Goal: Transaction & Acquisition: Download file/media

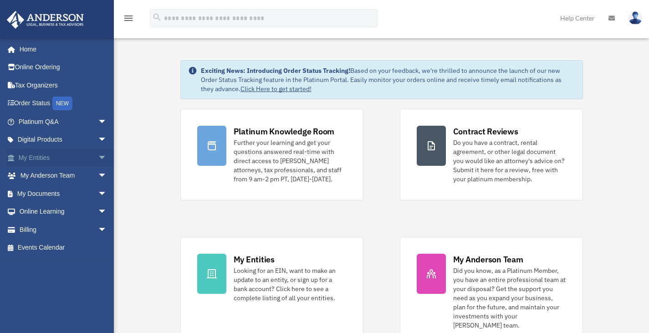
click at [98, 158] on span "arrow_drop_down" at bounding box center [107, 158] width 18 height 19
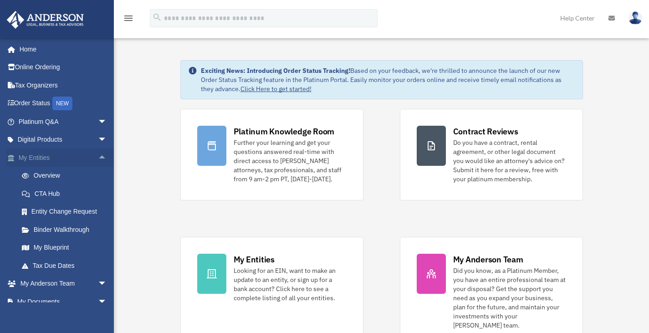
click at [98, 157] on span "arrow_drop_up" at bounding box center [107, 158] width 18 height 19
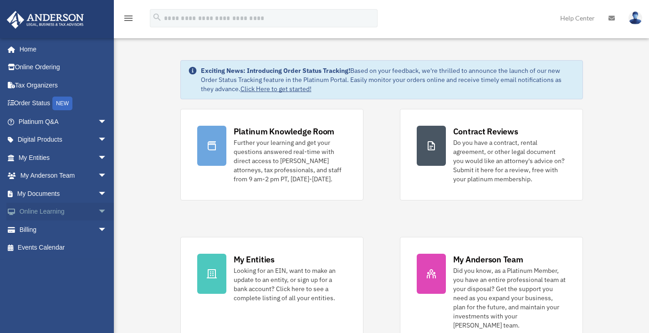
click at [98, 203] on span "arrow_drop_down" at bounding box center [107, 212] width 18 height 19
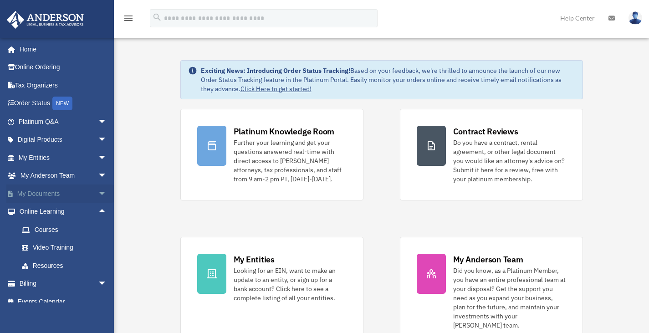
click at [98, 194] on span "arrow_drop_down" at bounding box center [107, 194] width 18 height 19
click at [48, 211] on link "Box" at bounding box center [67, 212] width 108 height 18
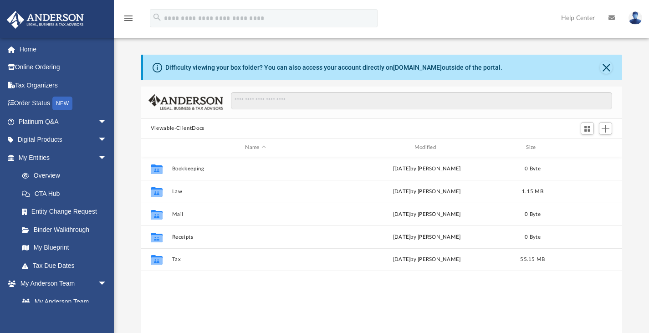
scroll to position [200, 475]
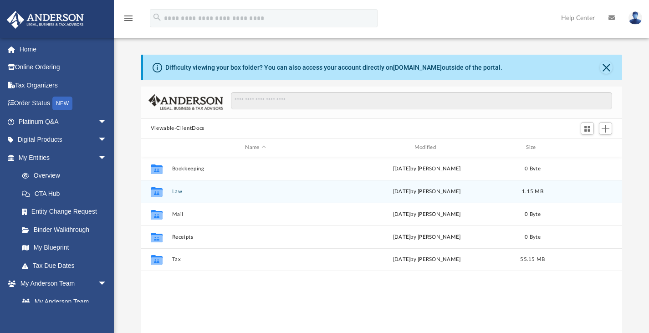
click at [176, 190] on button "Law" at bounding box center [255, 191] width 167 height 6
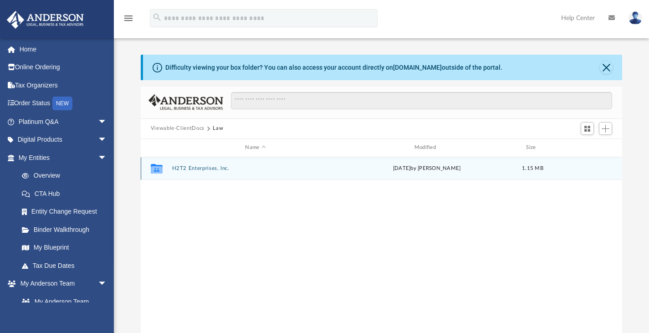
click at [195, 165] on button "H2T2 Enterprises, Inc." at bounding box center [255, 168] width 167 height 6
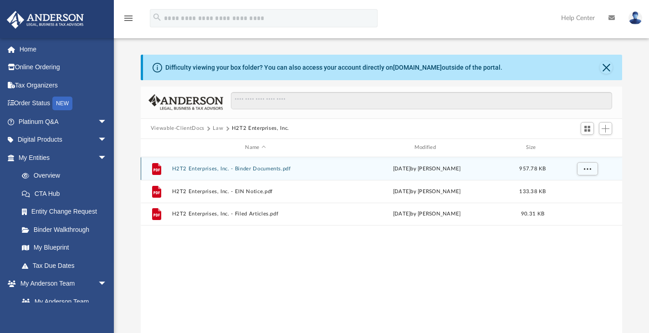
click at [255, 167] on button "H2T2 Enterprises, Inc. - Binder Documents.pdf" at bounding box center [255, 168] width 167 height 6
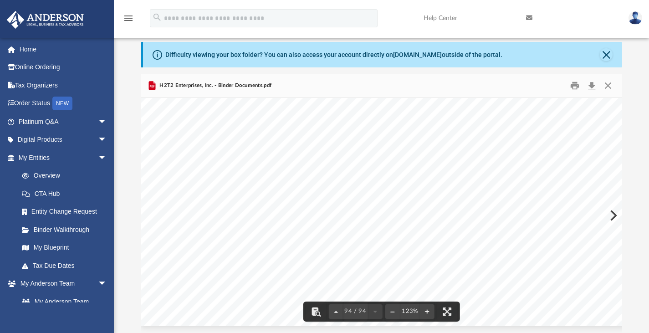
scroll to position [55848, 0]
click at [446, 310] on button "File preview" at bounding box center [447, 312] width 20 height 20
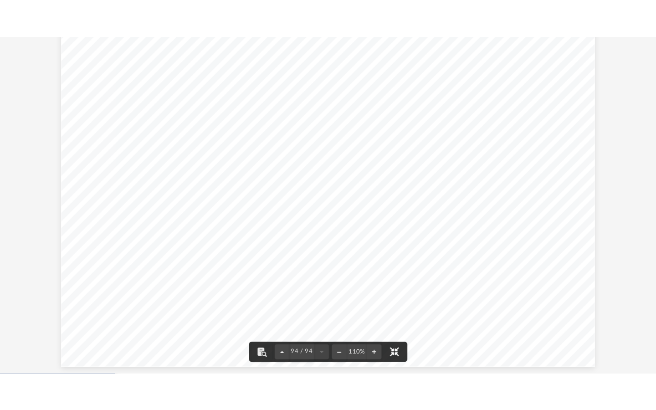
scroll to position [200, 481]
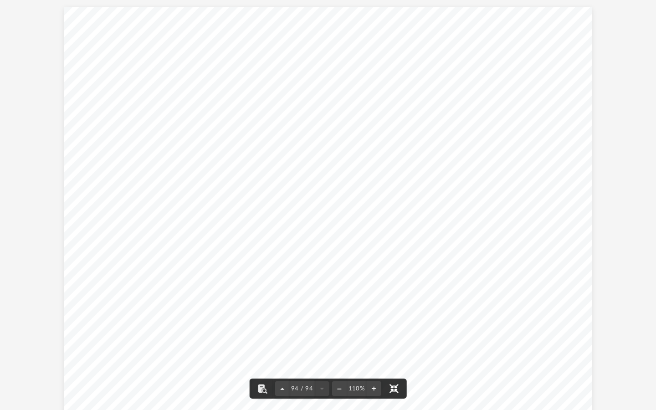
click at [397, 333] on button "File preview" at bounding box center [394, 389] width 20 height 20
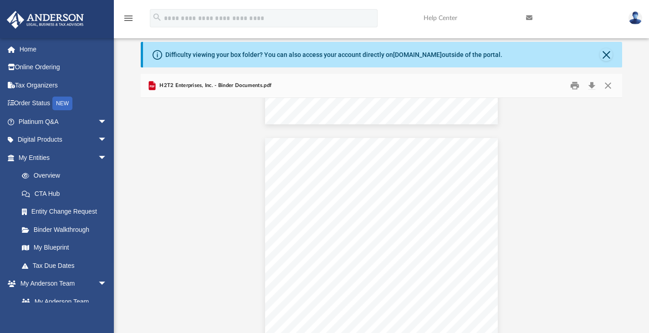
scroll to position [23330, 0]
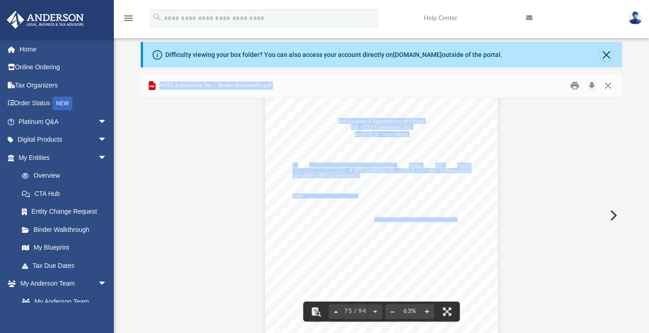
drag, startPoint x: 620, startPoint y: 278, endPoint x: 623, endPoint y: 110, distance: 168.6
click at [623, 110] on body "X Get a chance to win 6 months of Platinum for free just by filling out this su…" at bounding box center [324, 254] width 649 height 535
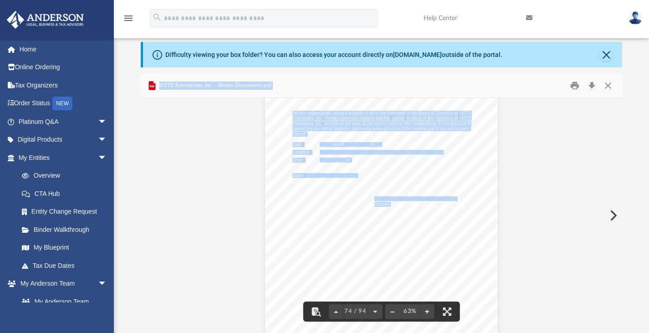
scroll to position [23032, 0]
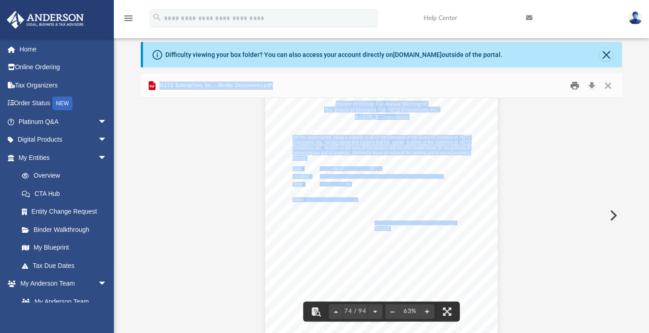
click at [577, 84] on button "Print" at bounding box center [575, 85] width 18 height 14
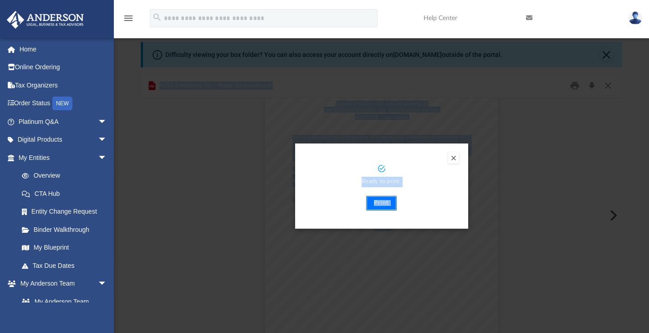
click at [381, 207] on button "Print" at bounding box center [381, 203] width 31 height 15
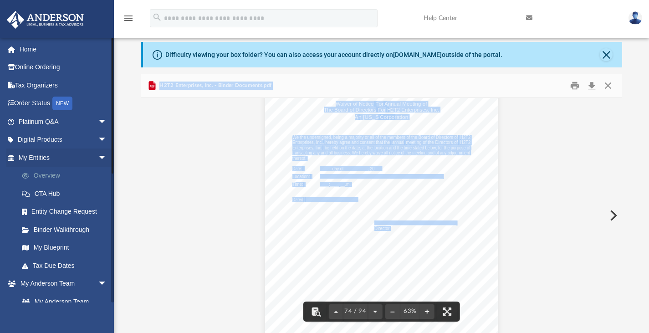
click at [54, 175] on link "Overview" at bounding box center [67, 176] width 108 height 18
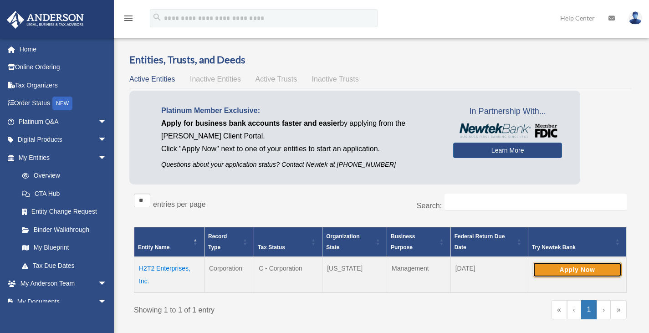
click at [570, 270] on button "Apply Now" at bounding box center [577, 269] width 89 height 15
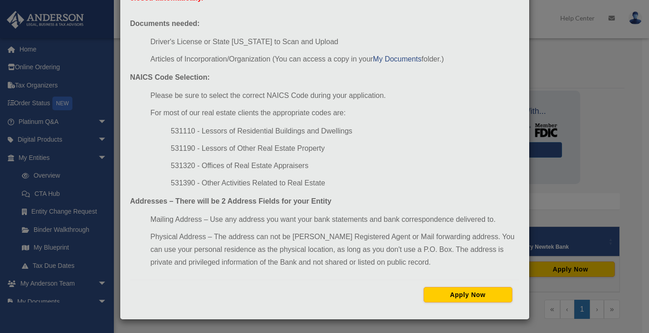
scroll to position [85, 0]
click at [461, 297] on button "Apply Now" at bounding box center [468, 294] width 89 height 15
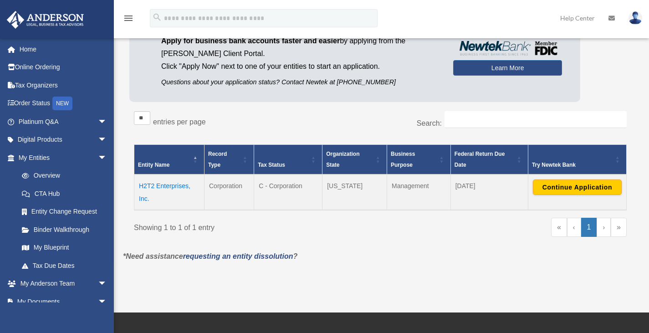
scroll to position [85, 0]
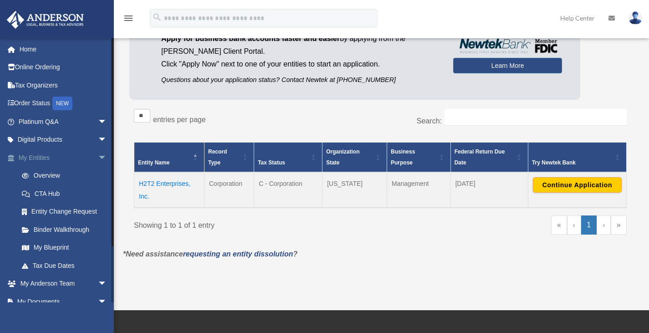
click at [46, 158] on link "My Entities arrow_drop_down" at bounding box center [63, 158] width 114 height 18
click at [53, 298] on link "My Documents arrow_drop_down" at bounding box center [63, 302] width 114 height 18
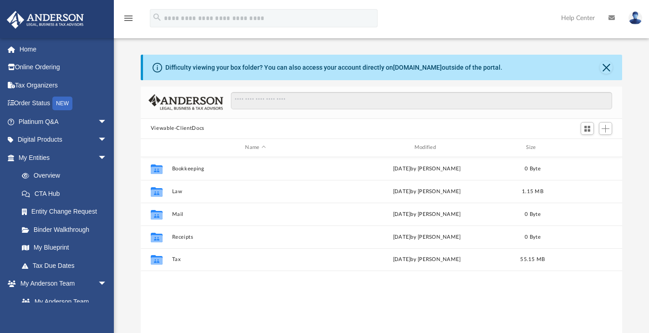
scroll to position [200, 475]
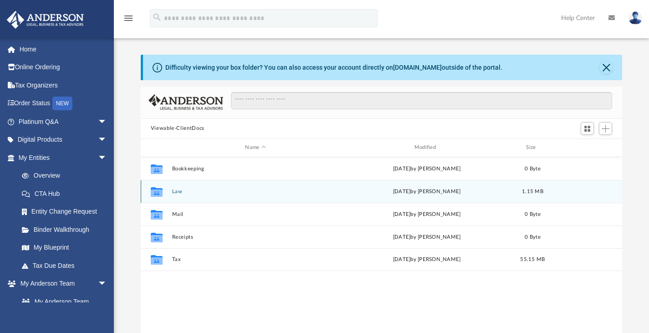
click at [180, 190] on button "Law" at bounding box center [255, 191] width 167 height 6
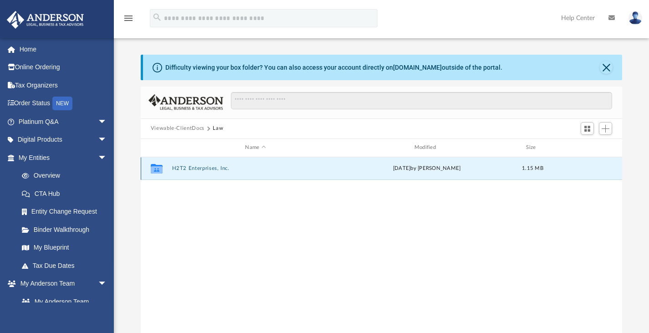
click at [191, 167] on button "H2T2 Enterprises, Inc." at bounding box center [255, 168] width 167 height 6
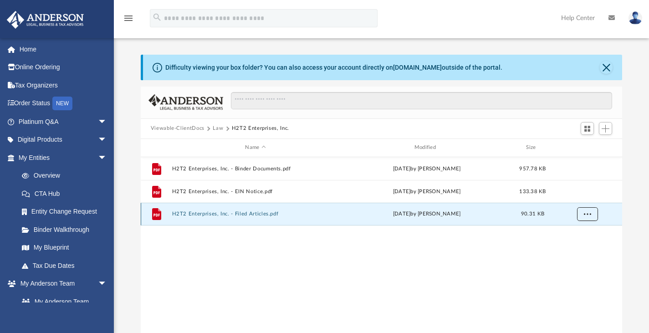
click at [589, 212] on span "More options" at bounding box center [587, 213] width 7 height 5
click at [571, 247] on li "Download" at bounding box center [579, 247] width 26 height 10
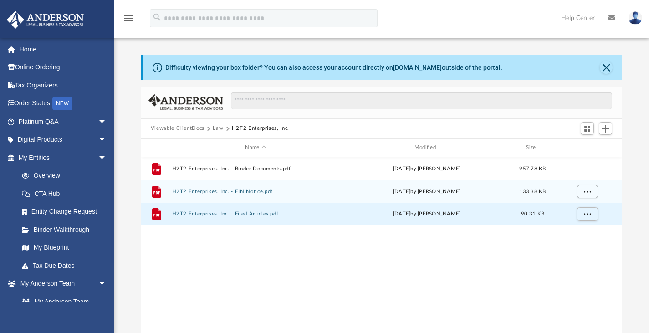
click at [590, 190] on span "More options" at bounding box center [587, 191] width 7 height 5
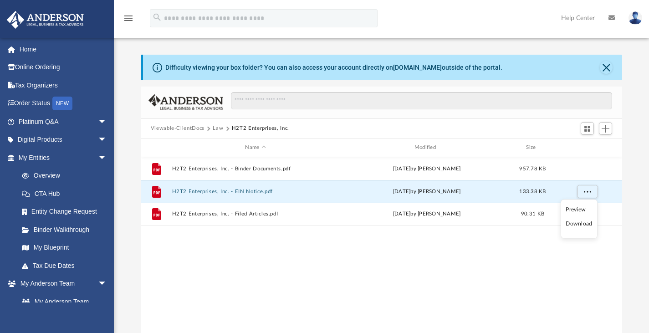
click at [575, 225] on li "Download" at bounding box center [579, 224] width 26 height 10
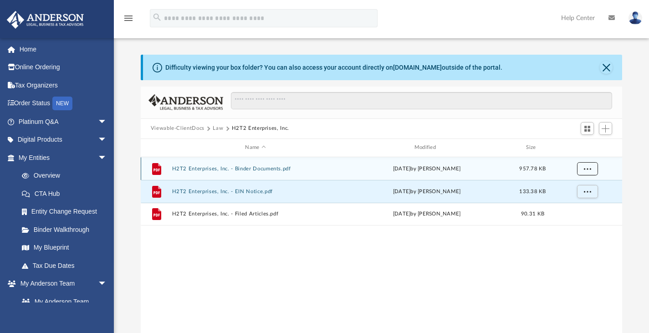
click at [586, 167] on span "More options" at bounding box center [587, 168] width 7 height 5
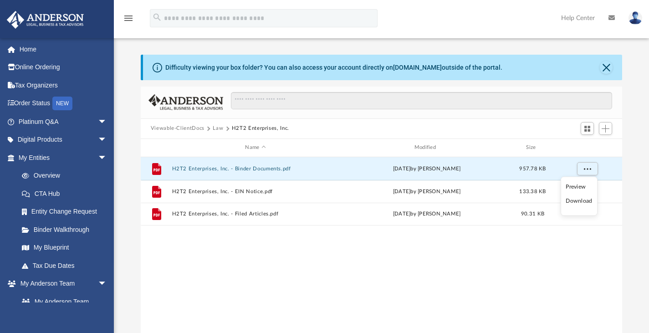
click at [576, 201] on li "Download" at bounding box center [579, 201] width 26 height 10
click at [70, 283] on link "My [PERSON_NAME] Team arrow_drop_down" at bounding box center [63, 284] width 114 height 18
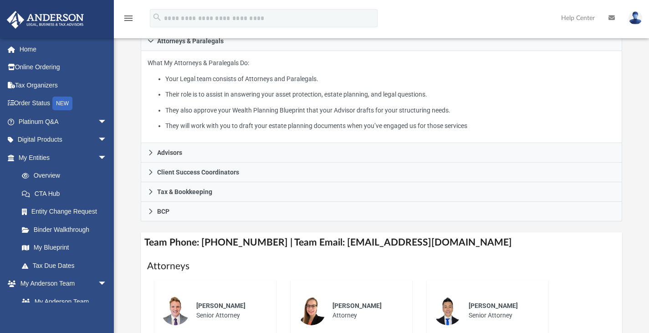
scroll to position [165, 0]
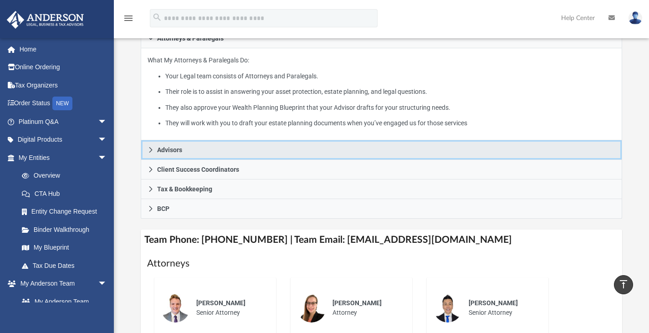
click at [236, 160] on link "Advisors" at bounding box center [382, 150] width 482 height 20
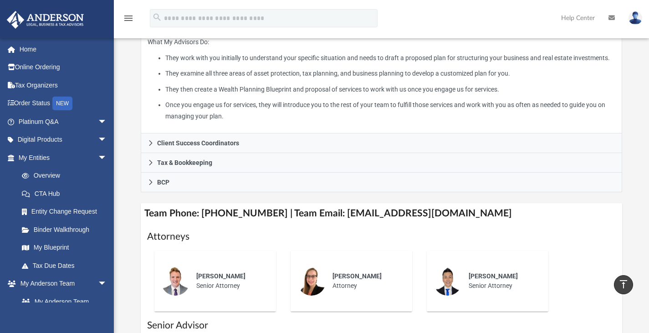
scroll to position [127, 0]
